Goal: Transaction & Acquisition: Obtain resource

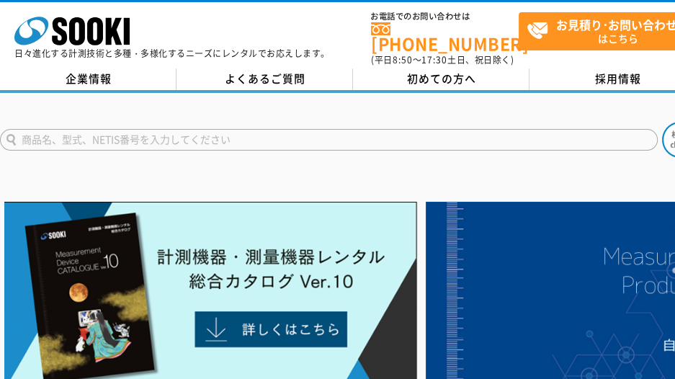
click at [251, 131] on input "text" at bounding box center [329, 140] width 658 height 22
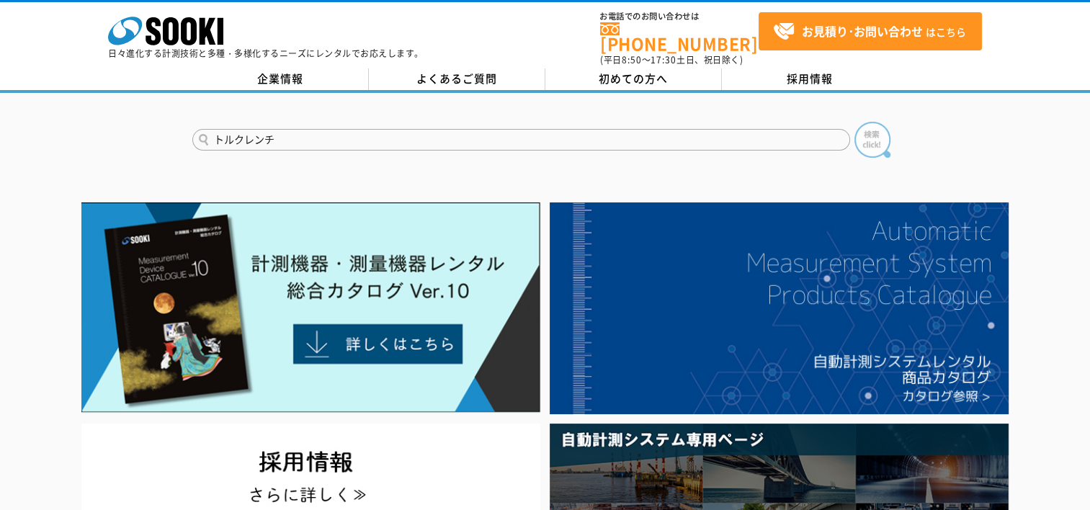
type input "トルクレンチ"
click at [674, 135] on img at bounding box center [872, 140] width 36 height 36
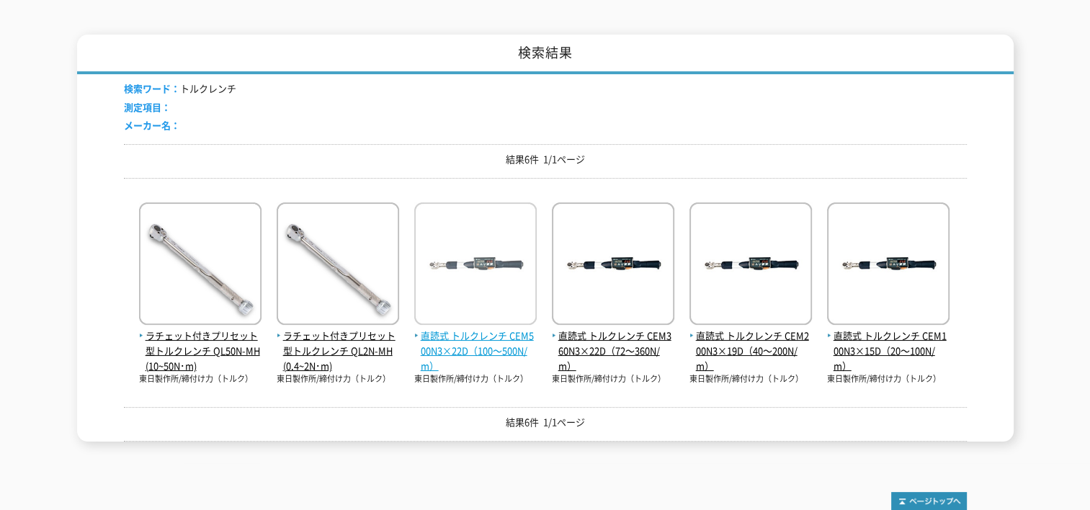
scroll to position [216, 0]
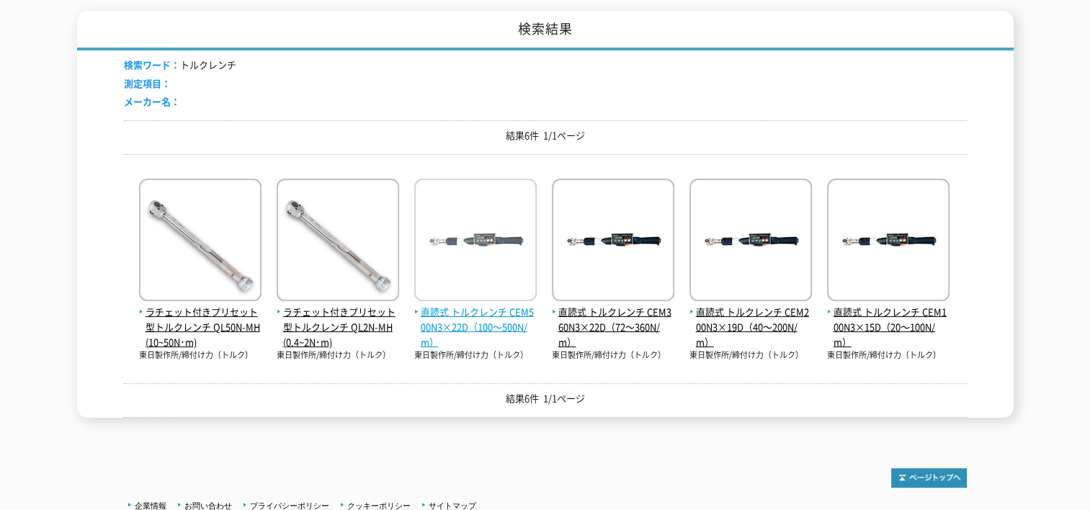
click at [467, 314] on span "直読式 トルクレンチ CEM500N3×22D（100～500N/m）" at bounding box center [475, 327] width 122 height 45
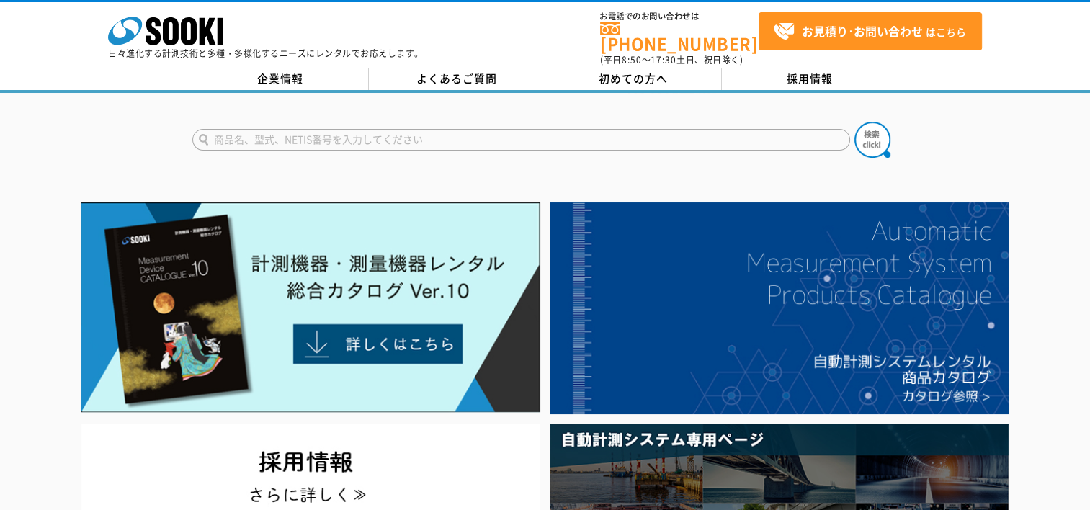
click at [342, 129] on input "text" at bounding box center [521, 140] width 658 height 22
type input "トルクレンチ"
click at [864, 138] on img at bounding box center [872, 140] width 36 height 36
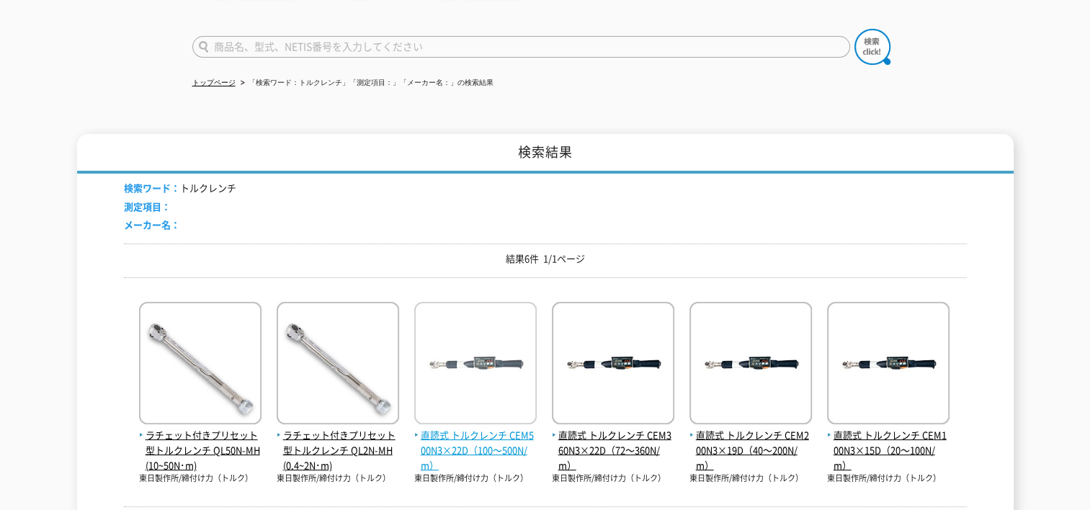
scroll to position [144, 0]
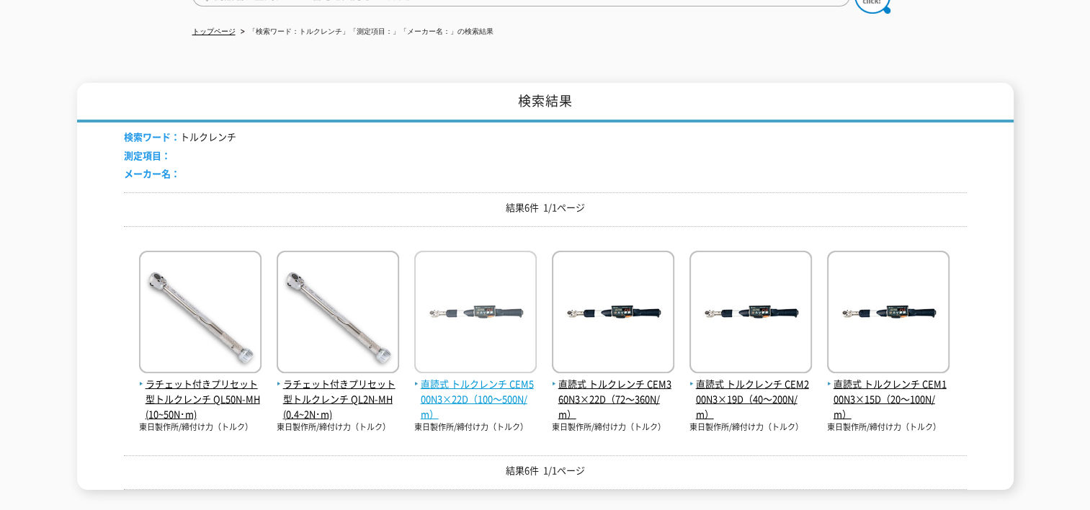
click at [473, 377] on span "直読式 トルクレンチ CEM500N3×22D（100～500N/m）" at bounding box center [475, 399] width 122 height 45
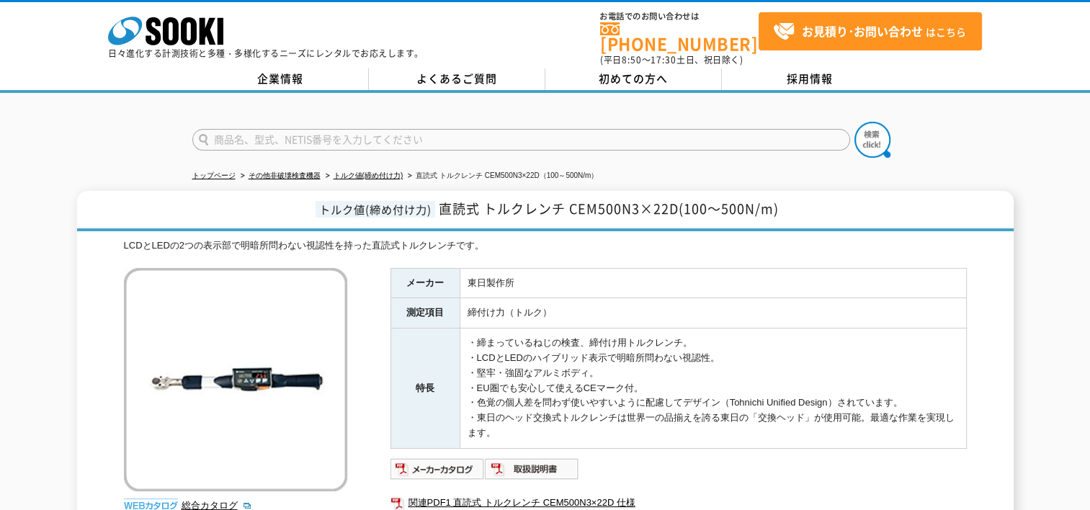
scroll to position [72, 0]
